Goal: Check status

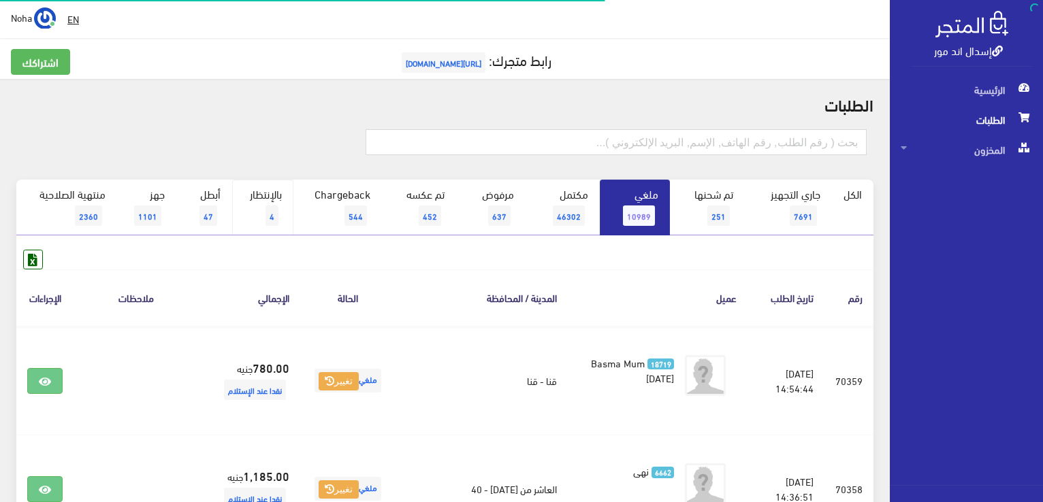
click at [276, 203] on link "بالإنتظار 4" at bounding box center [262, 208] width 61 height 56
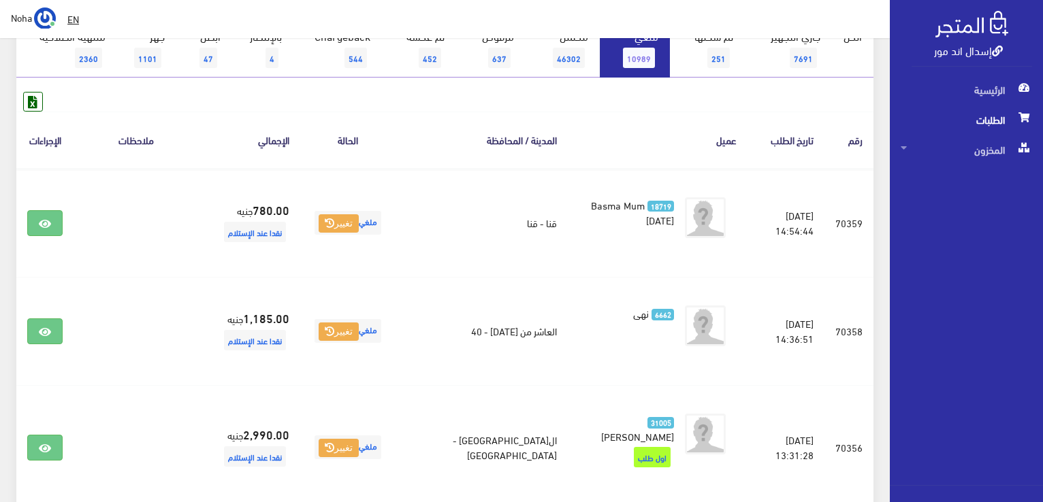
scroll to position [136, 0]
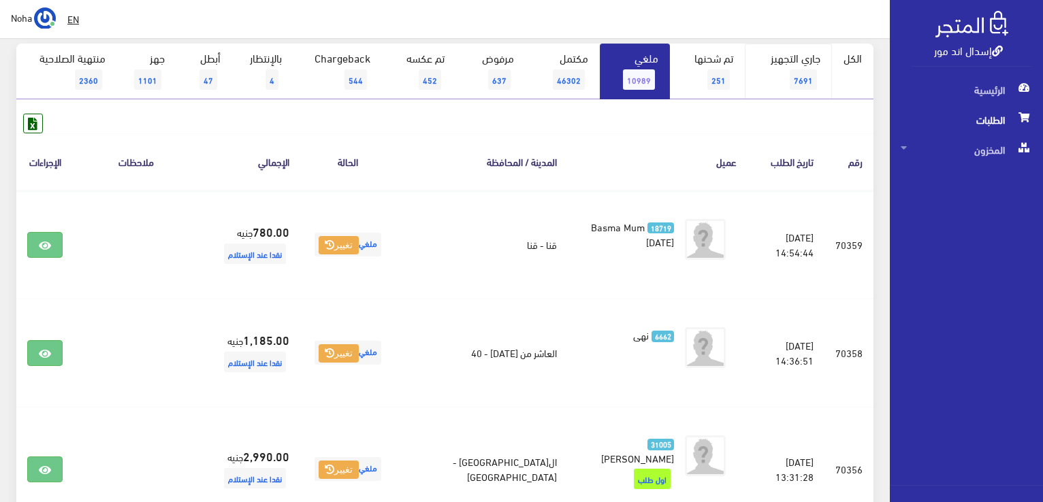
click at [809, 67] on link "جاري التجهيز 7691" at bounding box center [788, 72] width 88 height 56
